Goal: Task Accomplishment & Management: Manage account settings

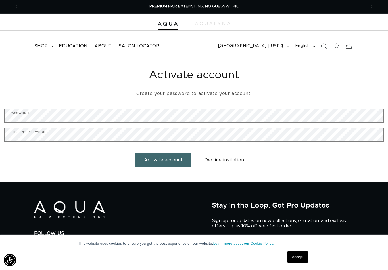
click at [170, 161] on button "Activate account" at bounding box center [164, 160] width 56 height 14
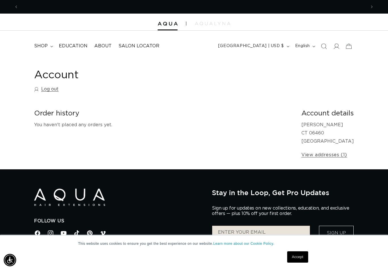
scroll to position [0, 348]
click at [337, 46] on icon at bounding box center [336, 46] width 6 height 6
click at [327, 155] on link "View addresses (1)" at bounding box center [324, 155] width 46 height 8
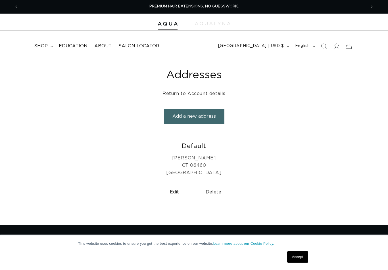
select select "Connecticut"
click at [175, 190] on button "Edit" at bounding box center [174, 192] width 35 height 14
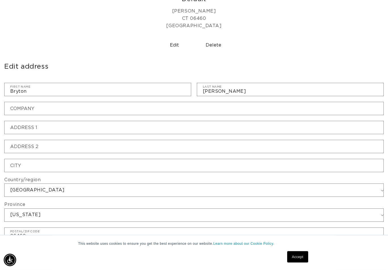
scroll to position [147, 0]
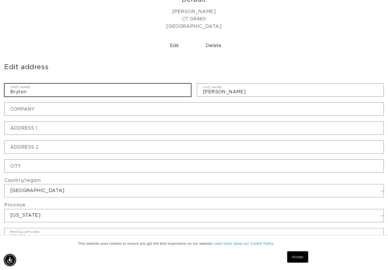
click at [170, 84] on input "Bryton" at bounding box center [98, 90] width 186 height 13
click at [92, 84] on input "Bryton" at bounding box center [98, 90] width 186 height 13
click at [146, 87] on input "Bryton" at bounding box center [98, 90] width 186 height 13
click at [49, 94] on input "Bryton" at bounding box center [98, 90] width 186 height 13
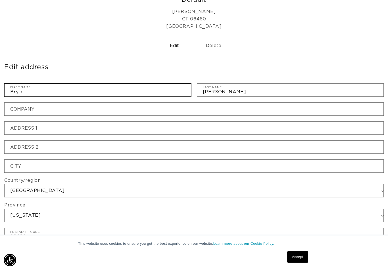
scroll to position [0, 0]
type input "B"
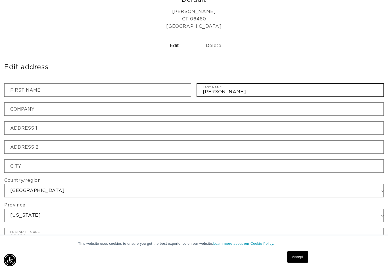
click at [234, 86] on input "Anderson" at bounding box center [290, 90] width 186 height 13
click at [237, 93] on input "Anderson" at bounding box center [290, 90] width 186 height 13
type input "A"
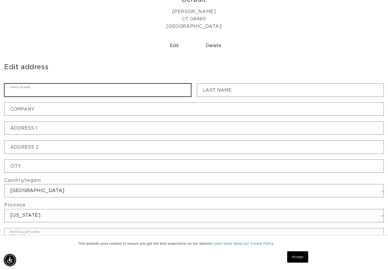
click at [104, 88] on input "First name" at bounding box center [98, 90] width 186 height 13
type input "Marc"
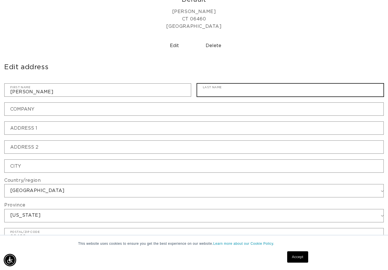
click at [232, 94] on input "Last name" at bounding box center [290, 90] width 186 height 13
type input "Rolleri"
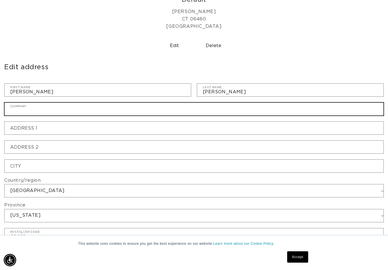
click at [82, 111] on input "Company" at bounding box center [194, 109] width 379 height 13
type input "Blew"
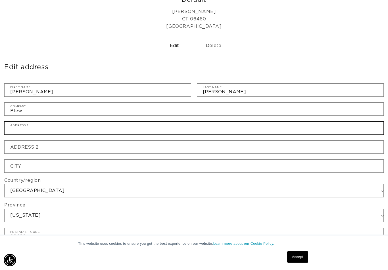
click at [68, 129] on input "Address 1" at bounding box center [194, 128] width 379 height 13
type input "236 Bridgeport Avenue"
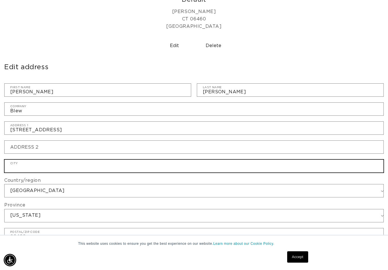
click at [85, 165] on input "City" at bounding box center [194, 166] width 379 height 13
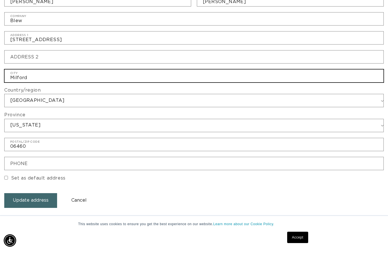
scroll to position [226, 0]
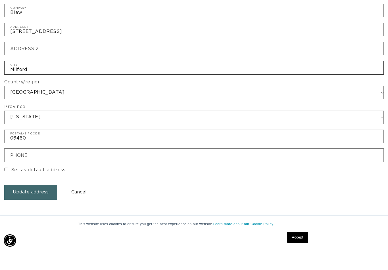
type input "Milford"
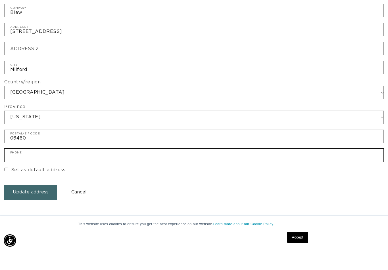
click at [188, 169] on input "Phone" at bounding box center [194, 175] width 379 height 13
type input "2038742360"
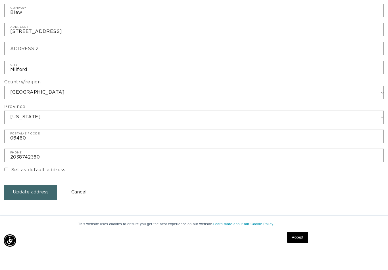
click at [31, 205] on button "Update address" at bounding box center [30, 212] width 53 height 14
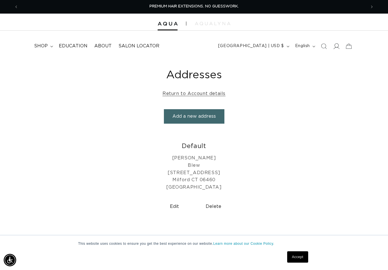
click at [334, 47] on icon at bounding box center [336, 46] width 6 height 6
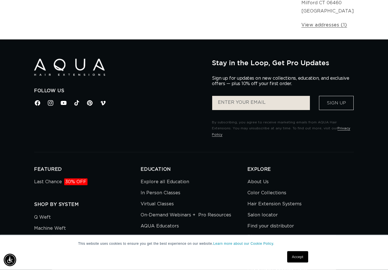
scroll to position [147, 0]
click at [51, 178] on link "Last Chance 30% OFF" at bounding box center [60, 183] width 53 height 10
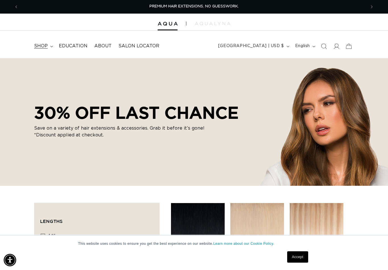
click at [49, 45] on summary "shop" at bounding box center [43, 46] width 25 height 13
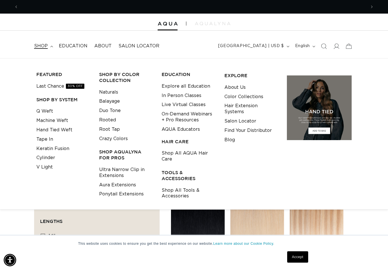
scroll to position [0, 696]
click at [175, 117] on link "On-Demand Webinars + Pro Resources" at bounding box center [189, 117] width 54 height 15
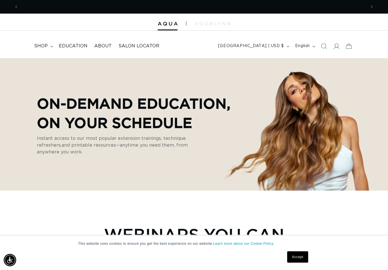
scroll to position [0, 696]
click at [77, 46] on span "Education" at bounding box center [73, 46] width 29 height 6
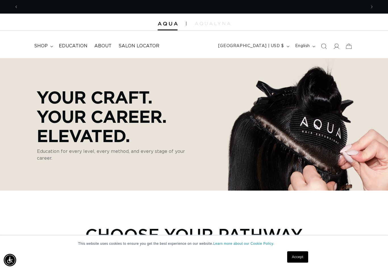
scroll to position [0, 696]
click at [335, 49] on span at bounding box center [336, 46] width 13 height 13
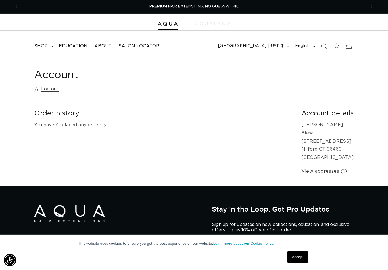
click at [209, 24] on img at bounding box center [213, 23] width 36 height 3
